Goal: Task Accomplishment & Management: Use online tool/utility

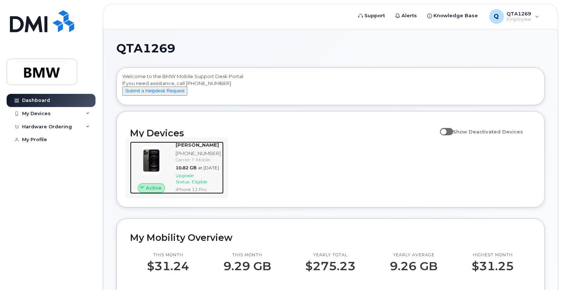
click at [153, 164] on img at bounding box center [151, 160] width 31 height 31
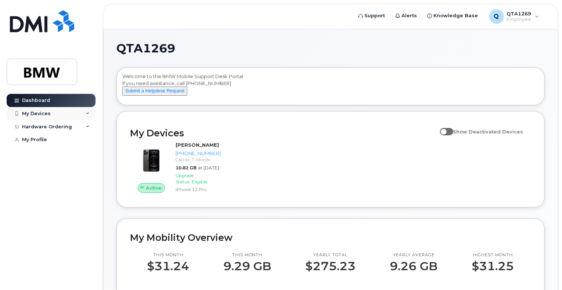
click at [87, 113] on icon at bounding box center [88, 114] width 4 height 4
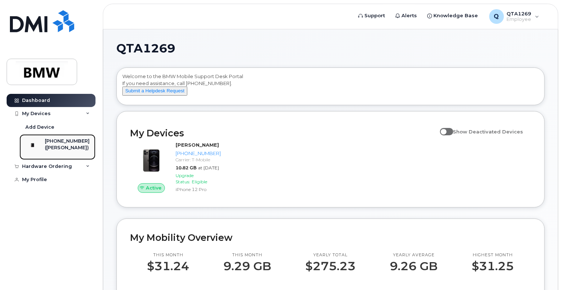
click at [67, 145] on div "([PERSON_NAME])" at bounding box center [67, 148] width 45 height 7
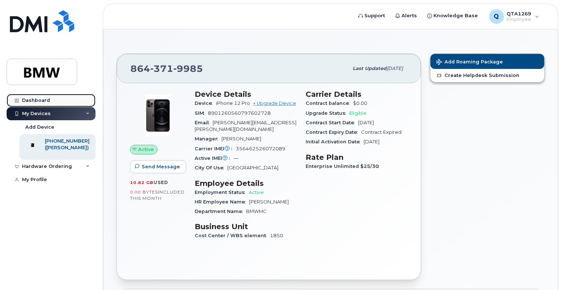
click at [40, 100] on div "Dashboard" at bounding box center [36, 101] width 28 height 6
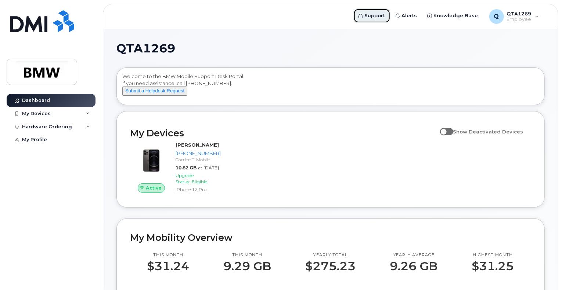
click at [375, 14] on span "Support" at bounding box center [375, 15] width 21 height 7
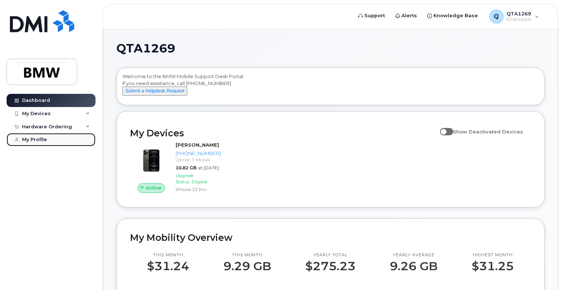
click at [40, 139] on div "My Profile" at bounding box center [34, 140] width 25 height 6
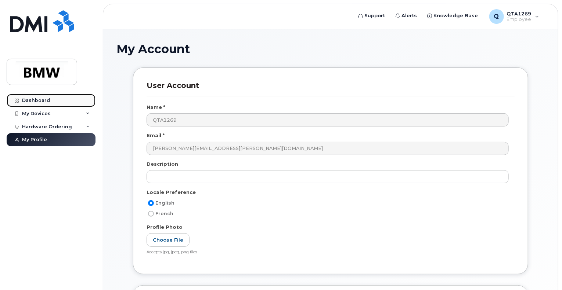
click at [41, 100] on div "Dashboard" at bounding box center [36, 101] width 28 height 6
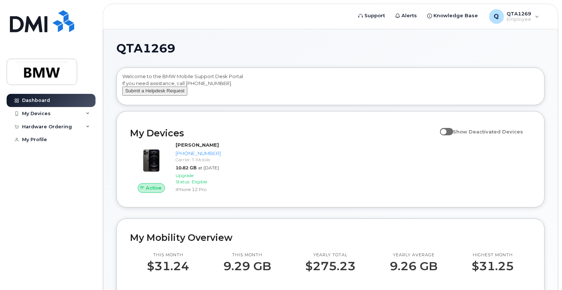
click at [149, 96] on button "Submit a Helpdesk Request" at bounding box center [154, 91] width 65 height 9
